Goal: Find specific page/section: Find specific page/section

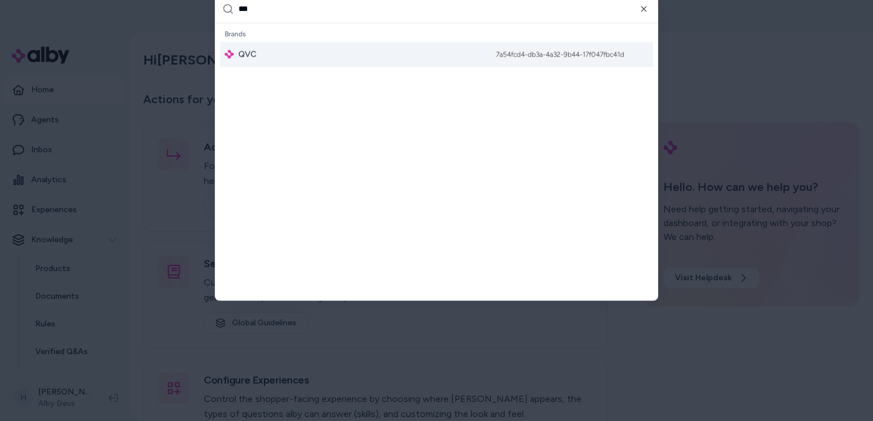
type input "***"
click at [246, 52] on span "QVC" at bounding box center [247, 54] width 18 height 12
